Goal: Task Accomplishment & Management: Use online tool/utility

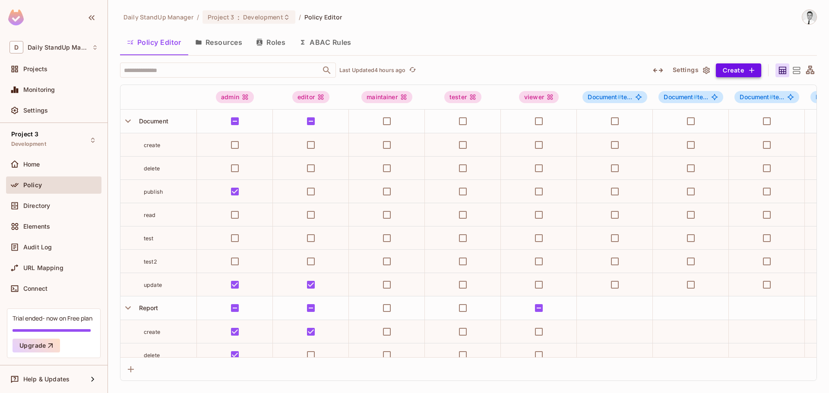
click at [741, 70] on button "Create" at bounding box center [738, 70] width 45 height 14
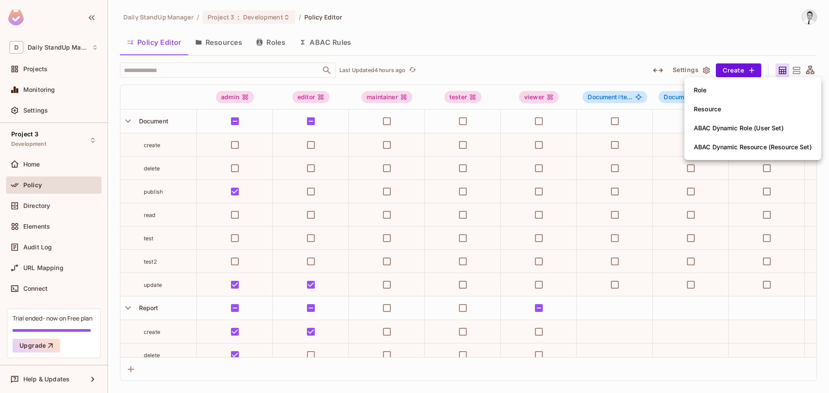
click at [681, 76] on div at bounding box center [414, 196] width 829 height 393
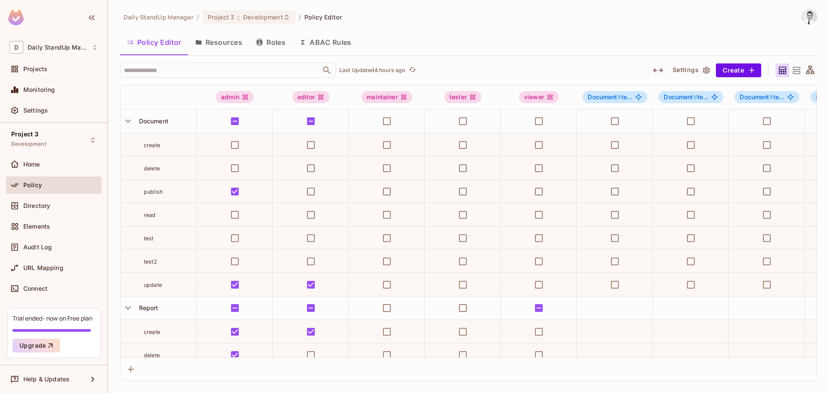
click at [656, 72] on icon "button" at bounding box center [658, 70] width 10 height 4
click at [656, 72] on icon "button" at bounding box center [657, 70] width 9 height 4
click at [656, 72] on icon "button" at bounding box center [658, 70] width 10 height 4
click at [656, 72] on icon "button" at bounding box center [657, 70] width 9 height 4
click at [656, 72] on icon "button" at bounding box center [658, 70] width 10 height 4
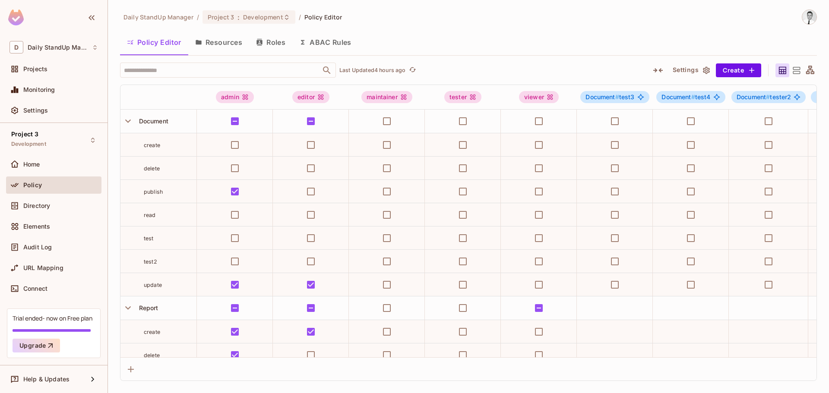
click at [656, 72] on icon "button" at bounding box center [657, 70] width 9 height 4
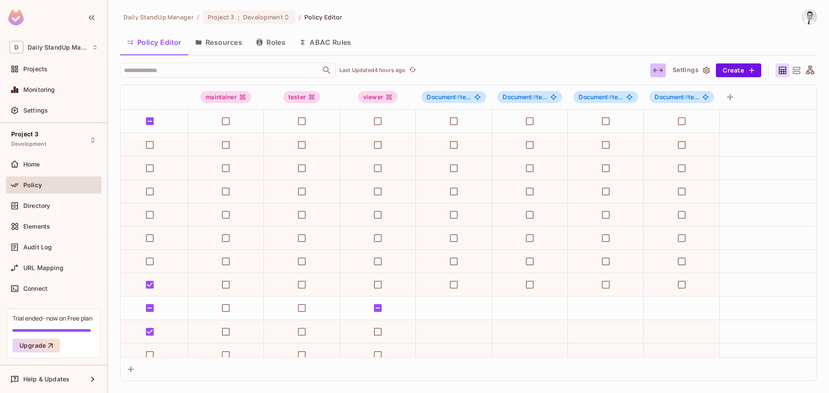
click at [661, 71] on icon "button" at bounding box center [658, 70] width 10 height 4
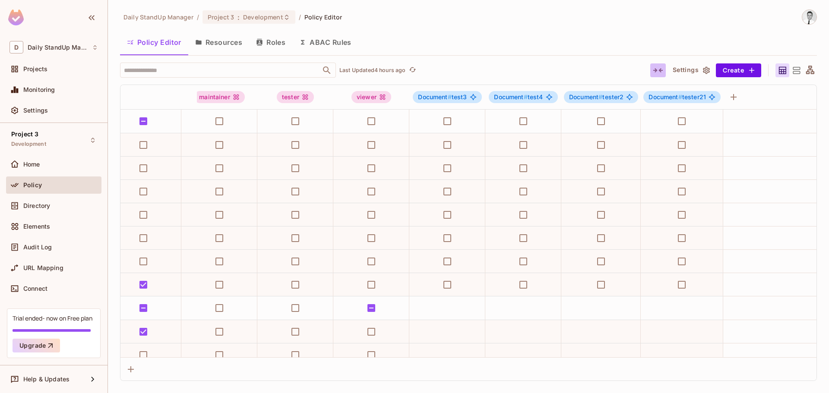
click at [661, 71] on icon "button" at bounding box center [657, 70] width 9 height 4
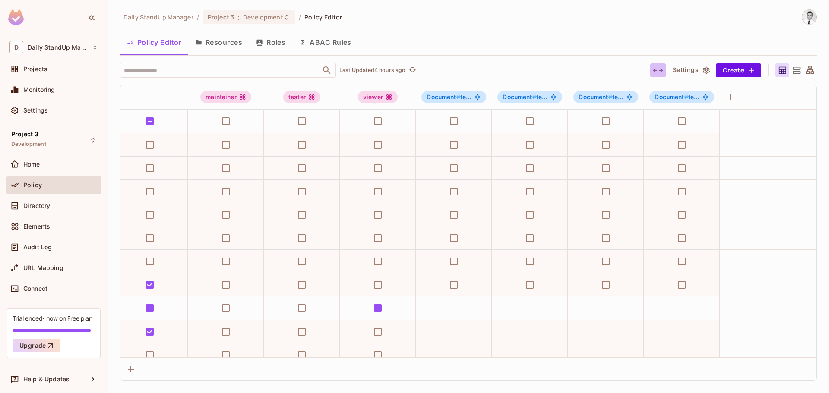
click at [661, 71] on icon "button" at bounding box center [658, 70] width 10 height 4
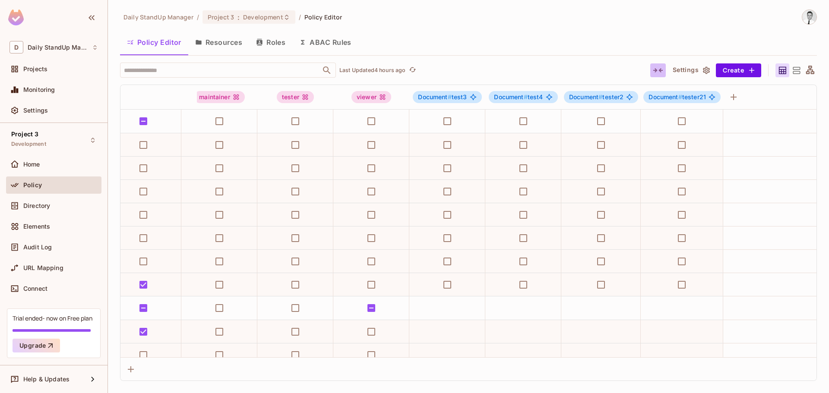
click at [661, 71] on icon "button" at bounding box center [657, 70] width 9 height 4
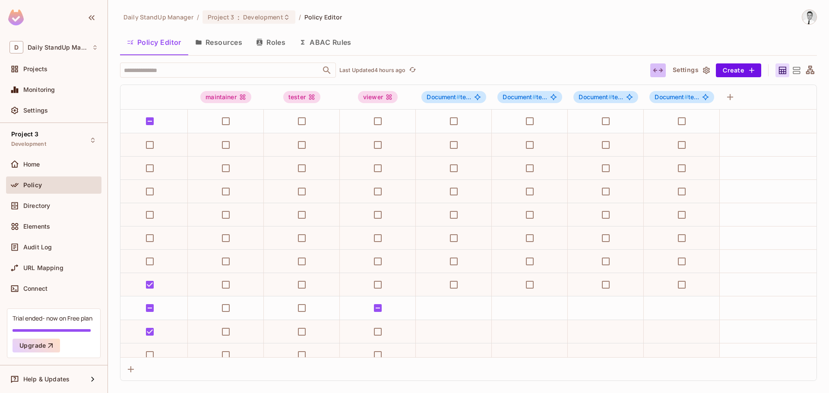
click at [655, 73] on icon "button" at bounding box center [658, 70] width 10 height 10
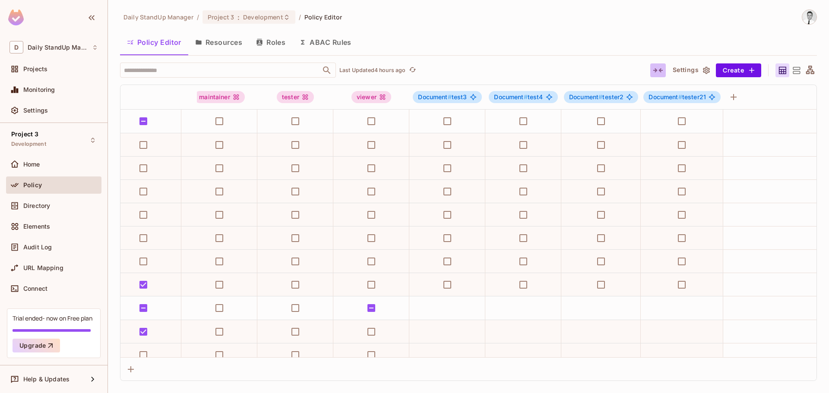
click at [655, 73] on icon "button" at bounding box center [658, 70] width 10 height 10
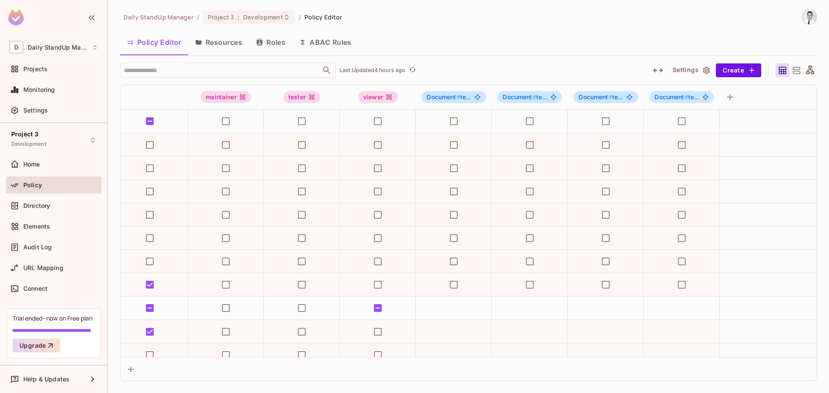
click at [655, 73] on icon "button" at bounding box center [658, 70] width 10 height 10
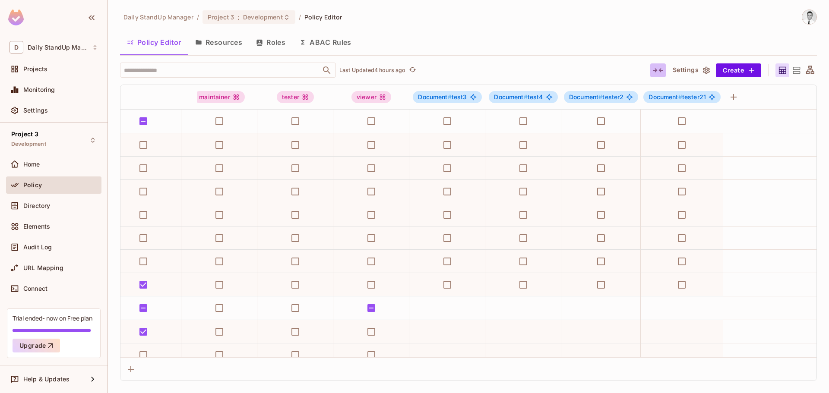
click at [655, 73] on icon "button" at bounding box center [658, 70] width 10 height 10
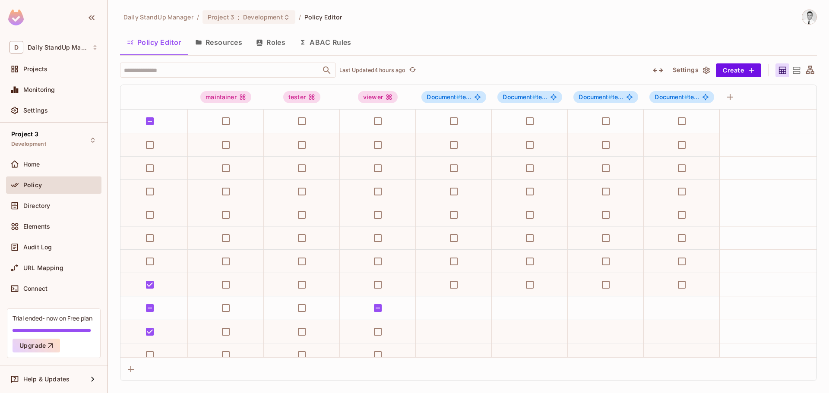
click at [655, 73] on icon "button" at bounding box center [658, 70] width 10 height 10
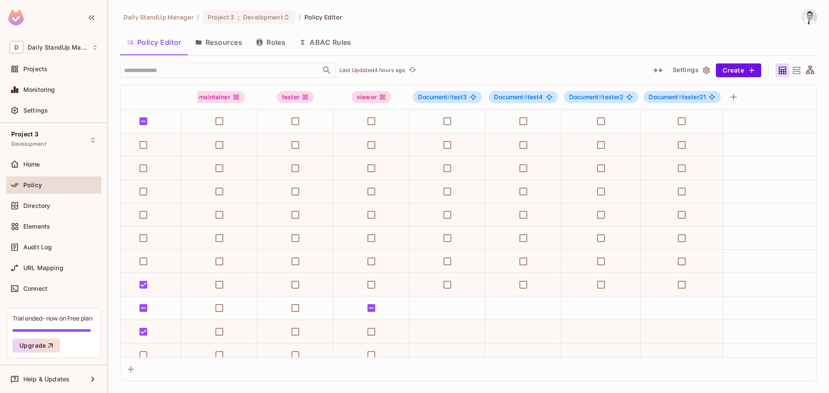
click at [660, 70] on icon "button" at bounding box center [657, 70] width 9 height 4
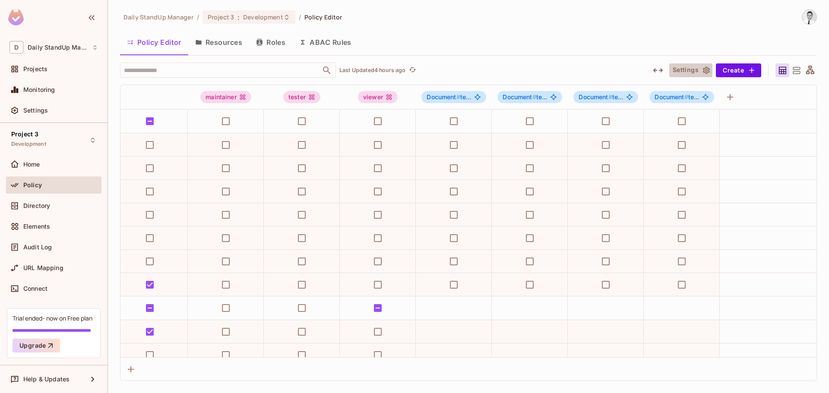
click at [692, 66] on button "Settings" at bounding box center [690, 70] width 43 height 14
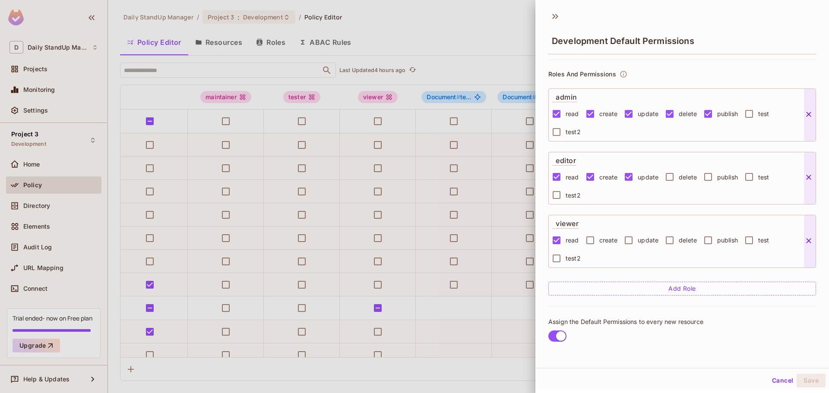
scroll to position [1, 0]
click at [651, 261] on div "read create update delete publish test test2" at bounding box center [678, 248] width 252 height 36
click at [601, 261] on div "read create update delete publish test test2" at bounding box center [678, 248] width 252 height 36
click at [652, 285] on button "Add Role" at bounding box center [682, 288] width 268 height 14
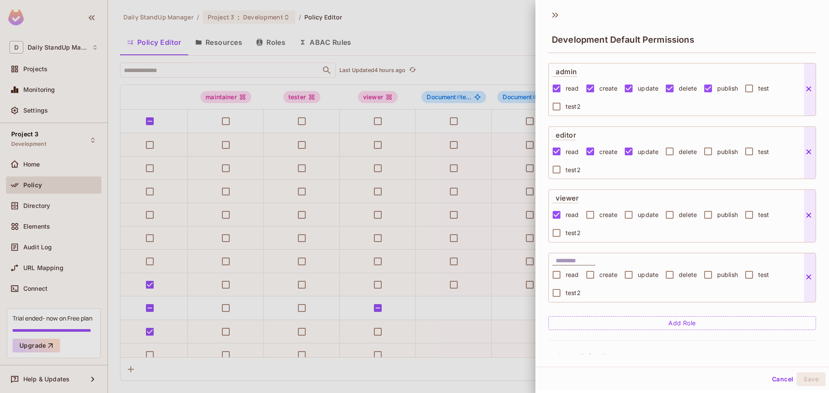
scroll to position [104, 0]
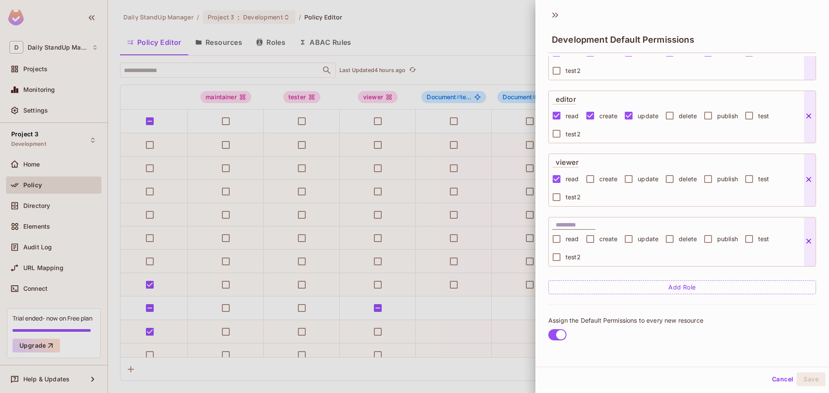
click at [570, 225] on input "text" at bounding box center [576, 225] width 40 height 9
click at [807, 237] on icon at bounding box center [808, 241] width 9 height 9
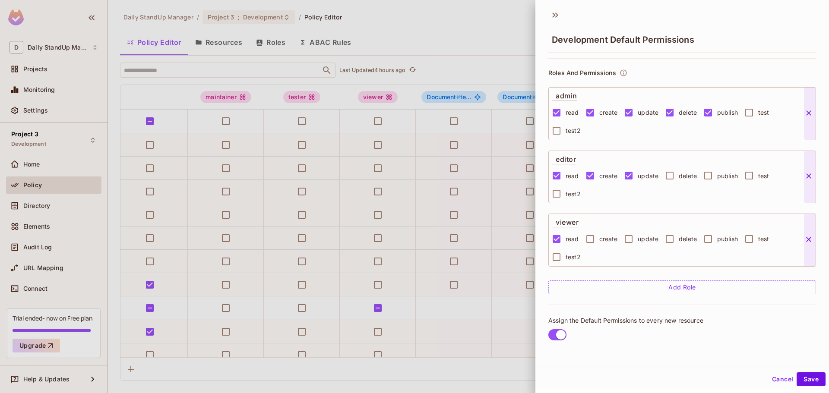
click at [807, 243] on icon at bounding box center [808, 239] width 9 height 9
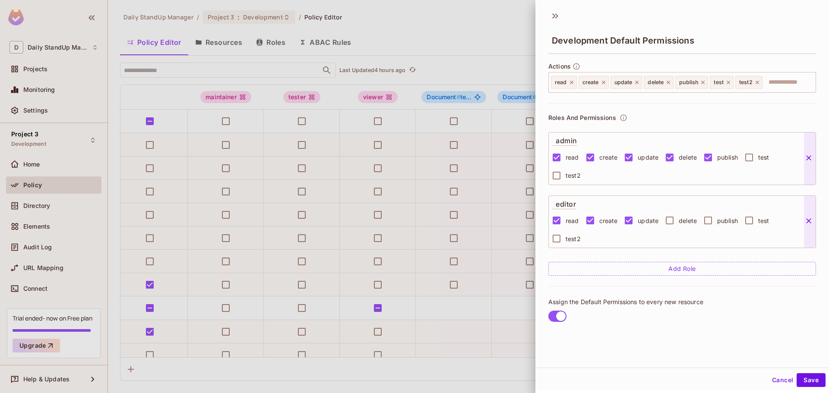
scroll to position [0, 0]
click at [779, 76] on input "text" at bounding box center [787, 82] width 49 height 17
click at [707, 49] on div "Development Default Permissions" at bounding box center [682, 40] width 268 height 28
click at [781, 88] on input "text" at bounding box center [787, 82] width 49 height 17
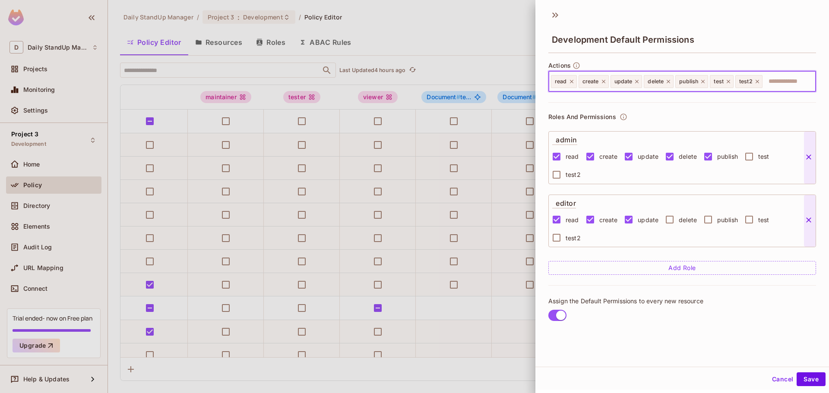
click at [768, 380] on button "Cancel" at bounding box center [782, 380] width 28 height 14
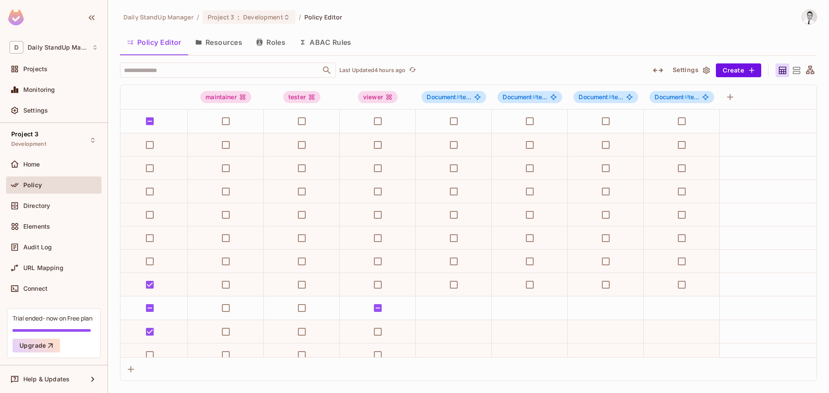
click at [589, 60] on div "Daily StandUp Manager / Project 3 : Development / Policy Editor Policy Editor R…" at bounding box center [468, 195] width 697 height 372
click at [739, 67] on button "Create" at bounding box center [738, 70] width 45 height 14
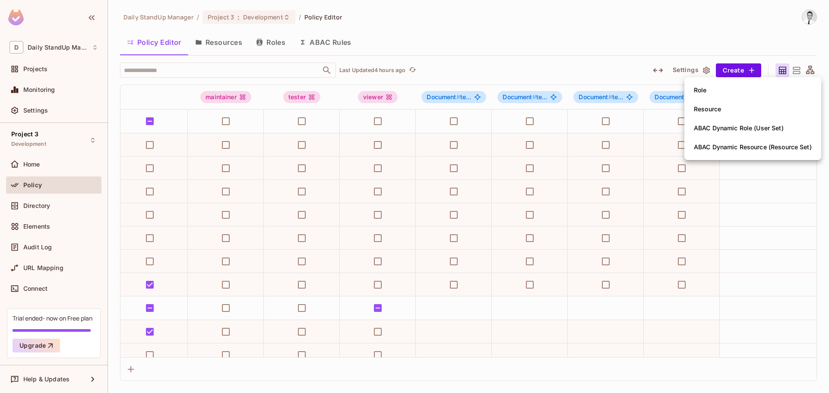
click at [651, 31] on div at bounding box center [414, 196] width 829 height 393
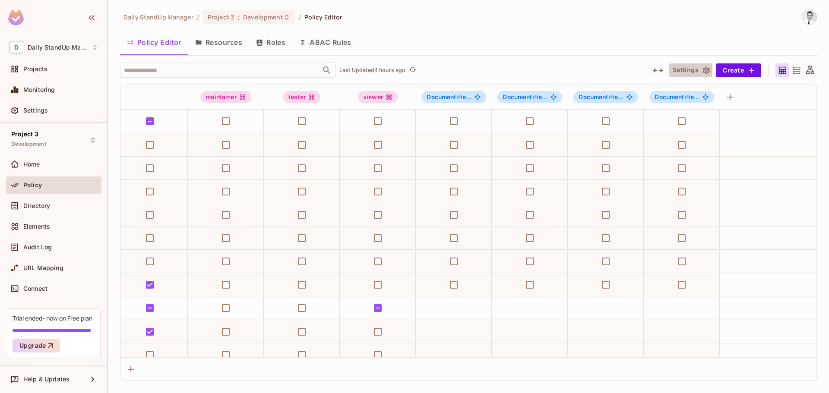
click at [695, 64] on button "Settings" at bounding box center [690, 70] width 43 height 14
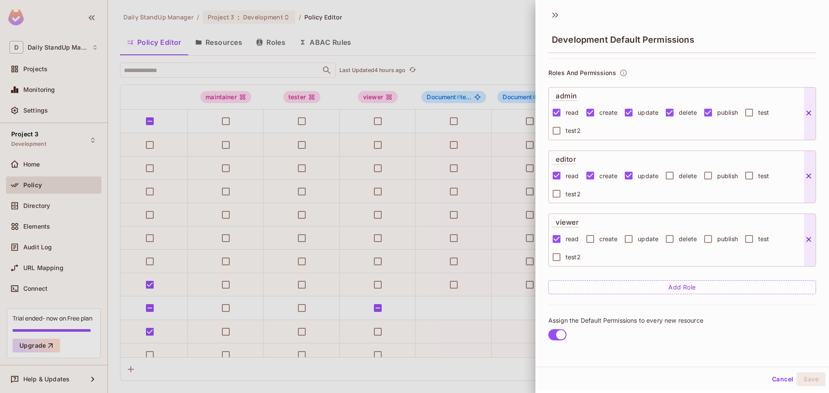
click at [240, 263] on div at bounding box center [414, 196] width 829 height 393
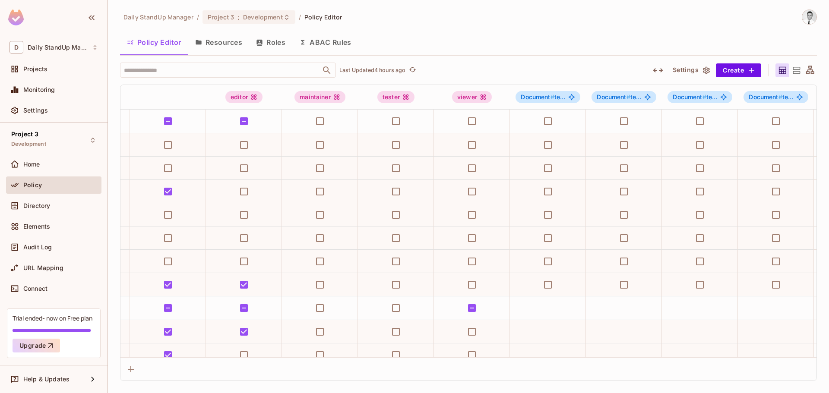
scroll to position [0, 0]
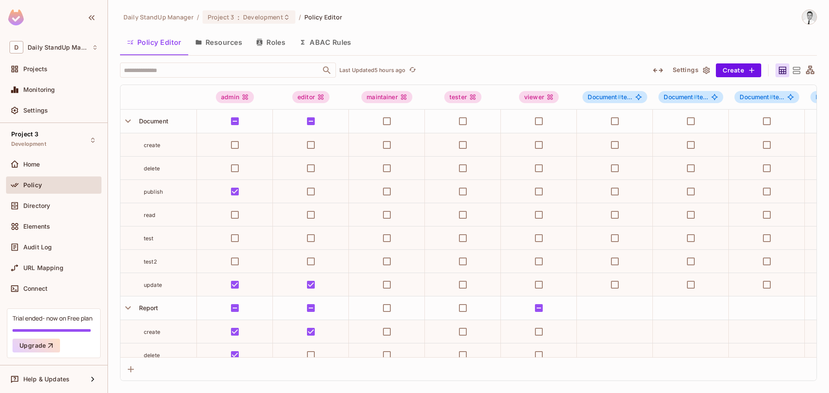
click at [232, 38] on button "Resources" at bounding box center [218, 43] width 61 height 22
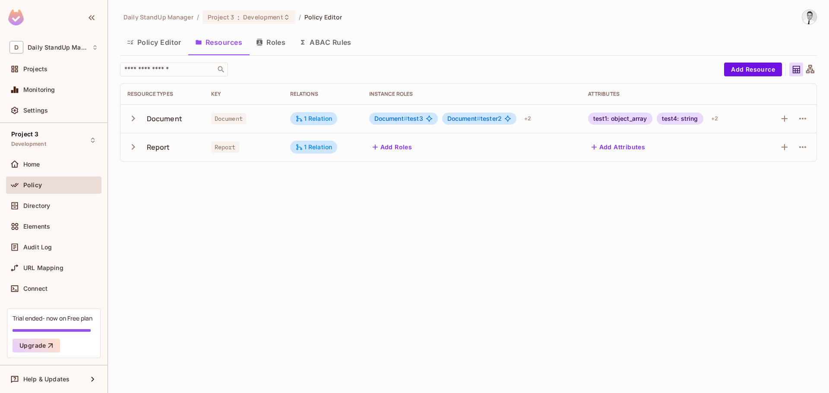
click at [811, 120] on td at bounding box center [789, 118] width 56 height 28
click at [805, 120] on icon "button" at bounding box center [802, 119] width 10 height 10
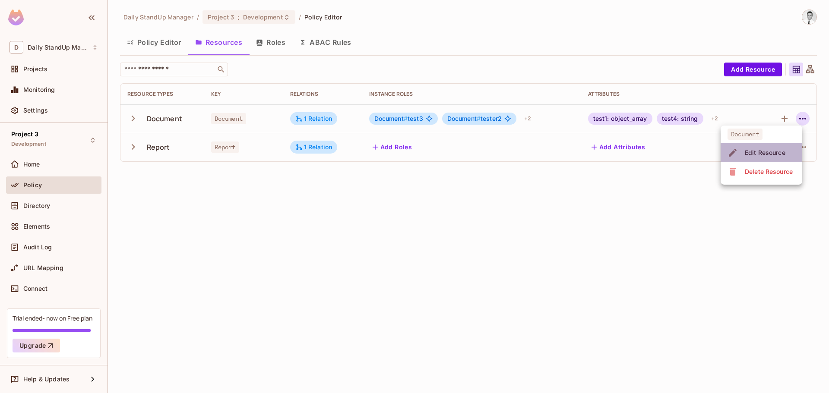
click at [765, 154] on div "Edit Resource" at bounding box center [765, 152] width 41 height 9
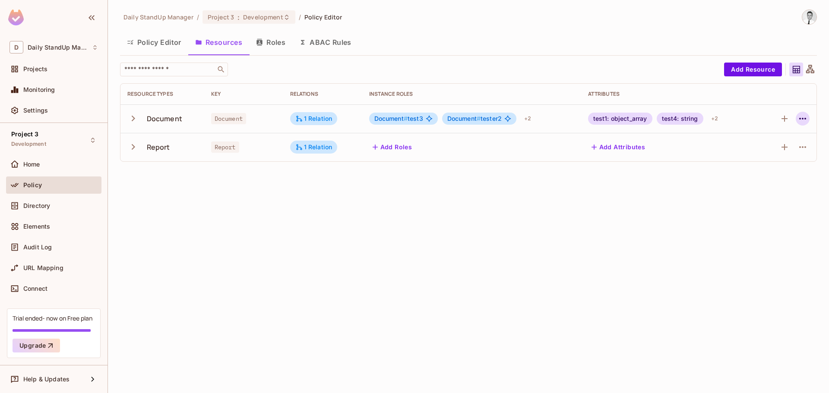
click at [796, 117] on button "button" at bounding box center [803, 119] width 14 height 14
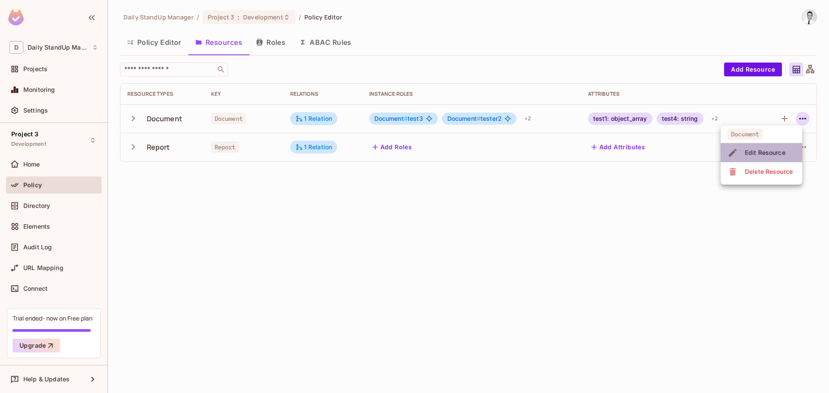
click at [765, 155] on div "Edit Resource" at bounding box center [765, 152] width 41 height 9
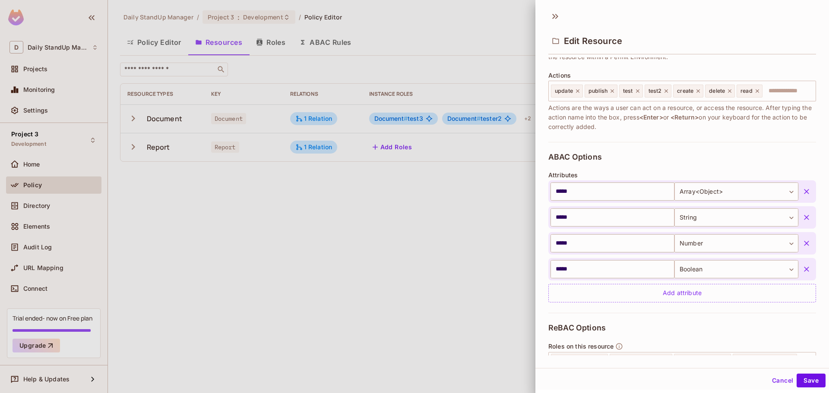
scroll to position [216, 0]
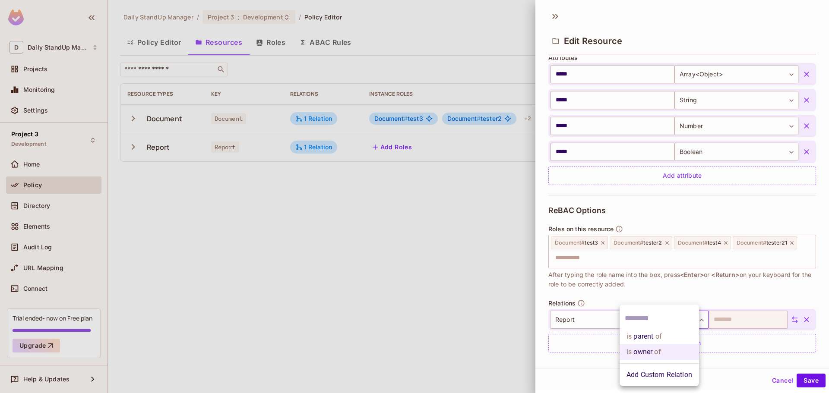
click at [659, 319] on body "D Daily StandUp Manager Projects Monitoring Settings Project 3 Development Home…" at bounding box center [414, 196] width 829 height 393
click at [659, 373] on li "Add Custom Relation" at bounding box center [658, 375] width 79 height 16
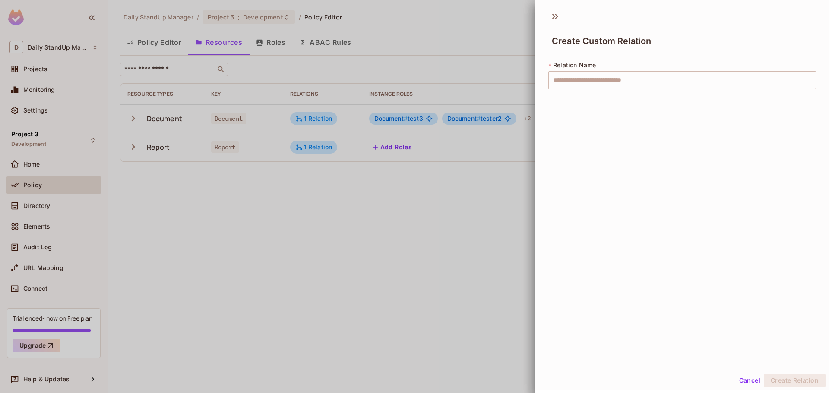
click at [740, 378] on button "Cancel" at bounding box center [750, 381] width 28 height 14
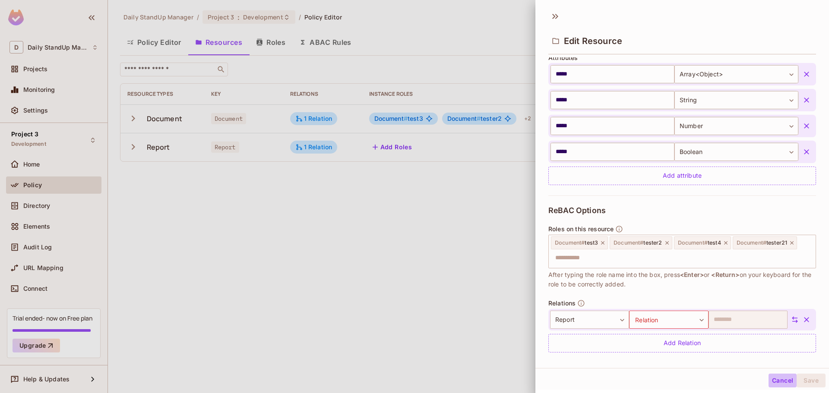
click at [771, 380] on button "Cancel" at bounding box center [782, 381] width 28 height 14
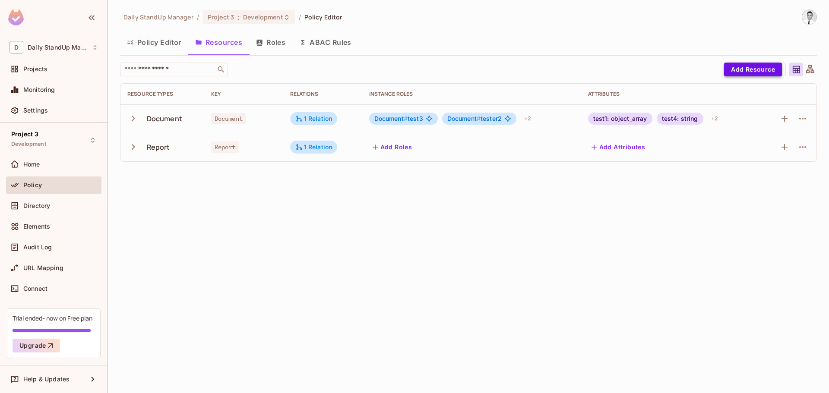
click at [752, 69] on button "Add Resource" at bounding box center [753, 70] width 58 height 14
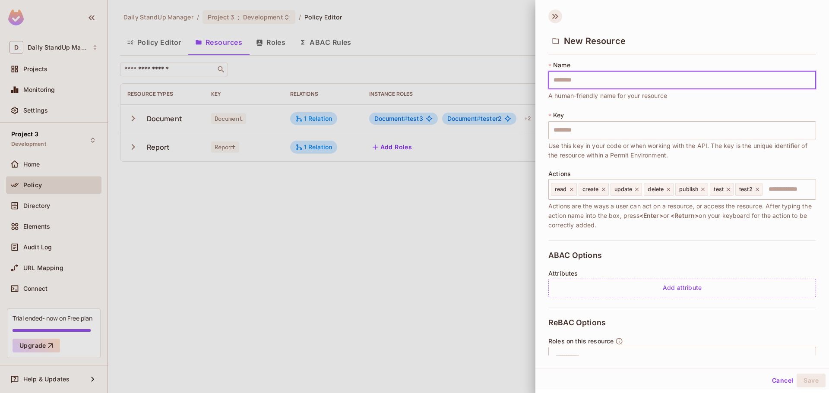
click at [550, 16] on icon at bounding box center [555, 16] width 14 height 14
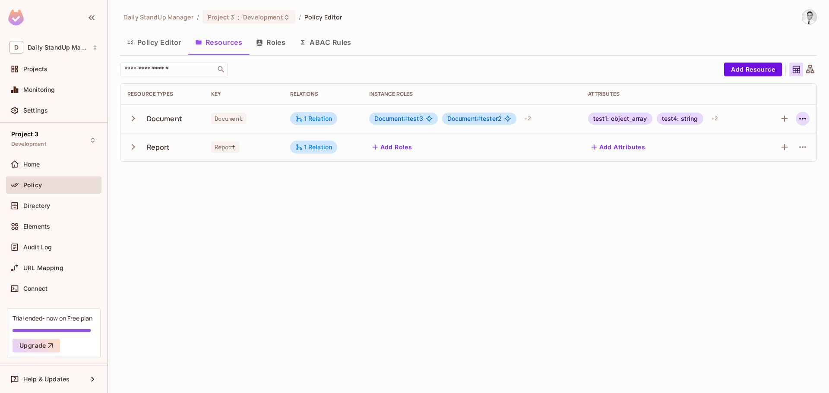
click at [802, 121] on icon "button" at bounding box center [802, 119] width 10 height 10
click at [762, 150] on div "Edit Resource" at bounding box center [765, 152] width 41 height 9
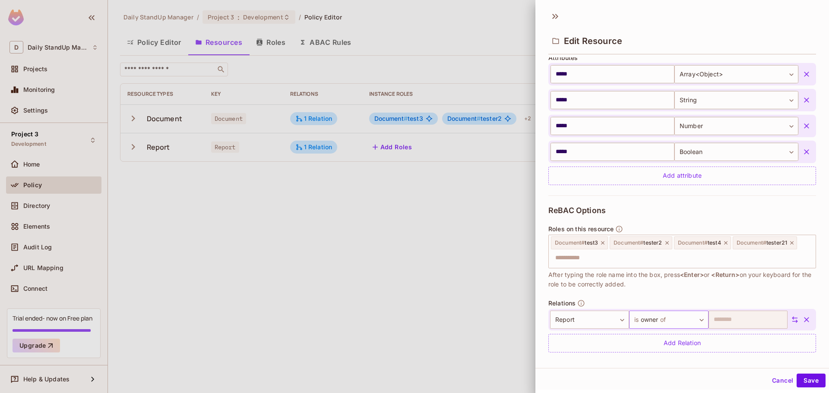
click at [651, 323] on body "D Daily StandUp Manager Projects Monitoring Settings Project 3 Development Home…" at bounding box center [414, 196] width 829 height 393
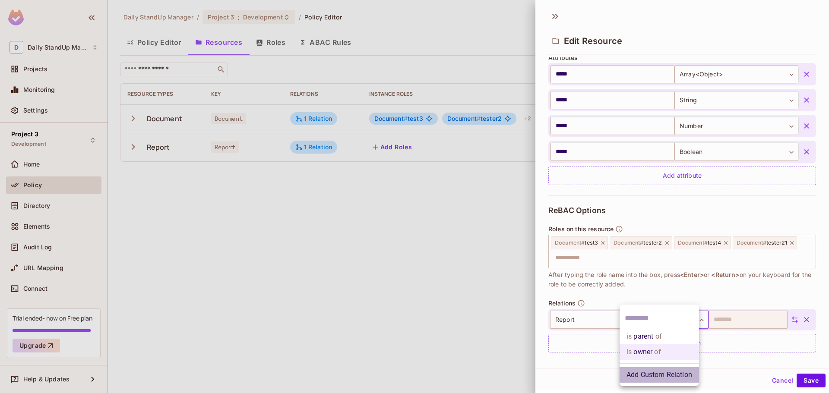
click at [651, 371] on li "Add Custom Relation" at bounding box center [658, 375] width 79 height 16
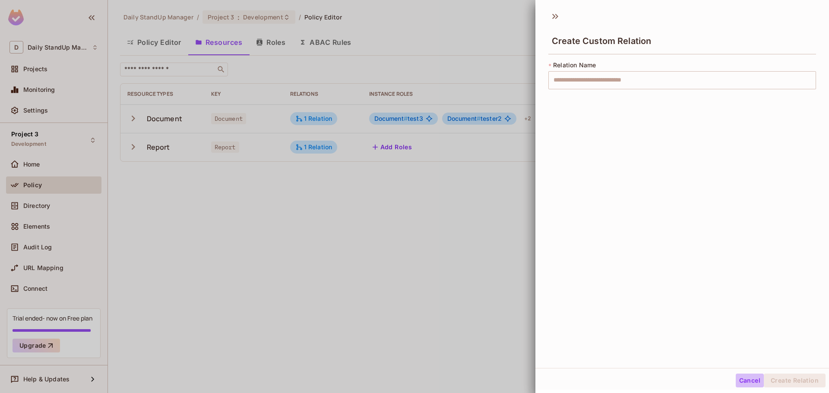
click at [745, 382] on button "Cancel" at bounding box center [750, 381] width 28 height 14
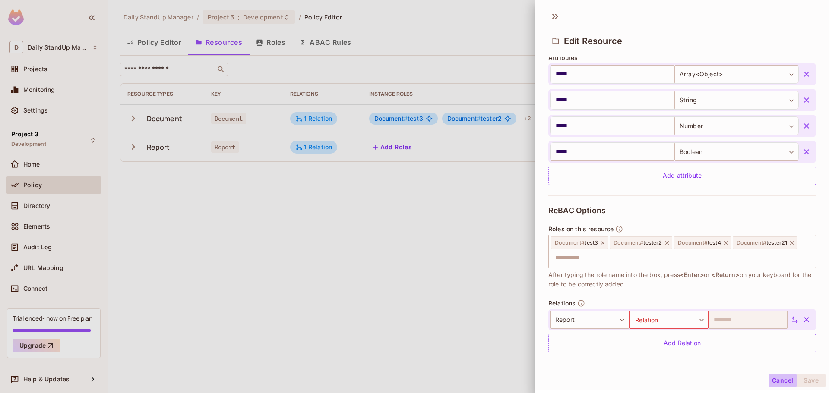
click at [774, 376] on button "Cancel" at bounding box center [782, 381] width 28 height 14
